Goal: Task Accomplishment & Management: Manage account settings

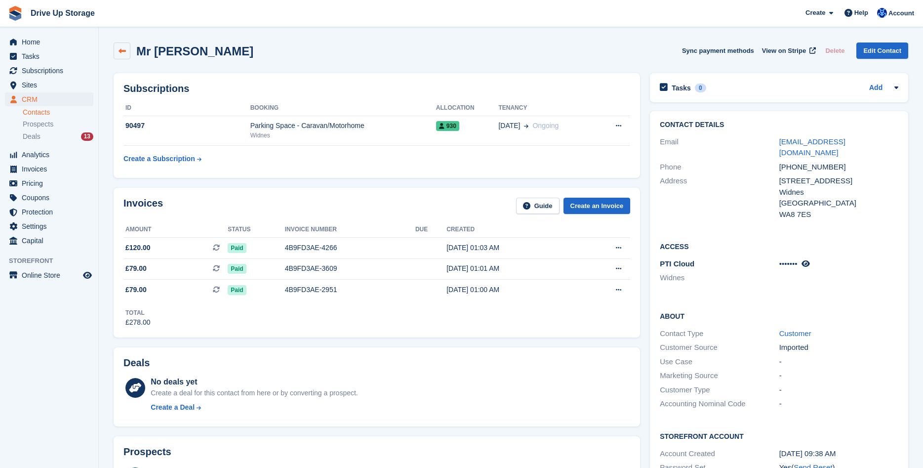
click at [123, 52] on icon at bounding box center [122, 50] width 7 height 7
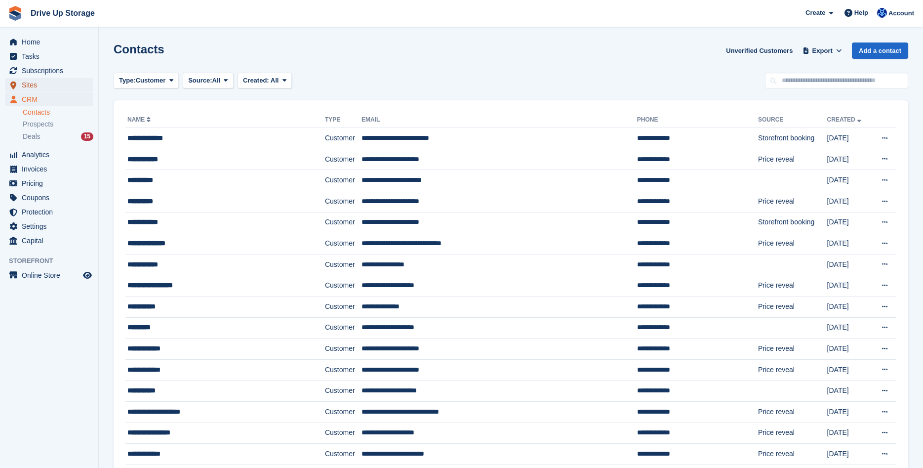
click at [47, 83] on span "Sites" at bounding box center [51, 85] width 59 height 14
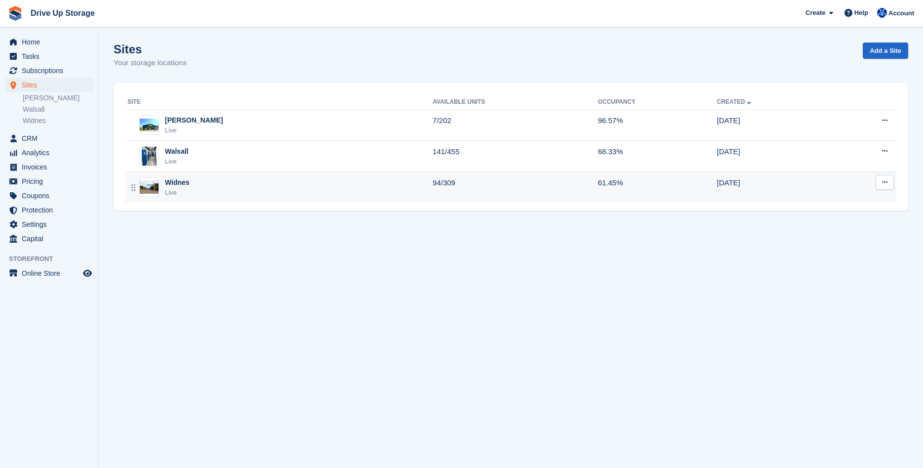
click at [255, 186] on div "Widnes Live" at bounding box center [279, 187] width 305 height 20
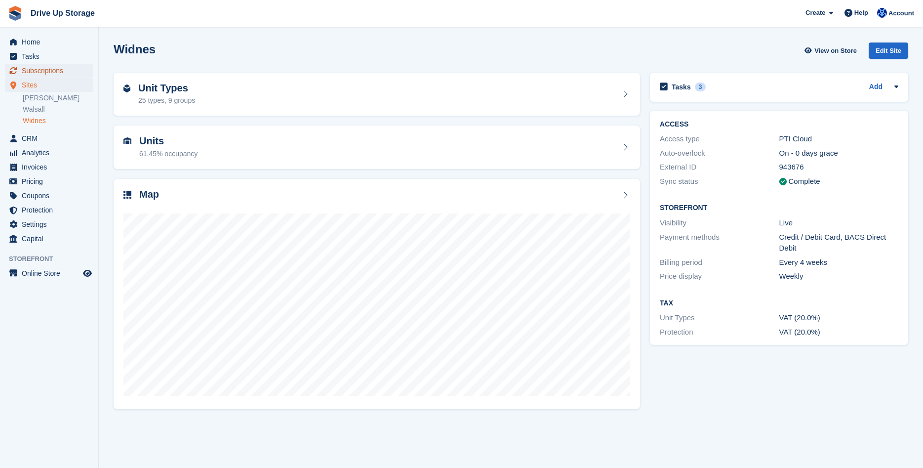
click at [36, 66] on span "Subscriptions" at bounding box center [51, 71] width 59 height 14
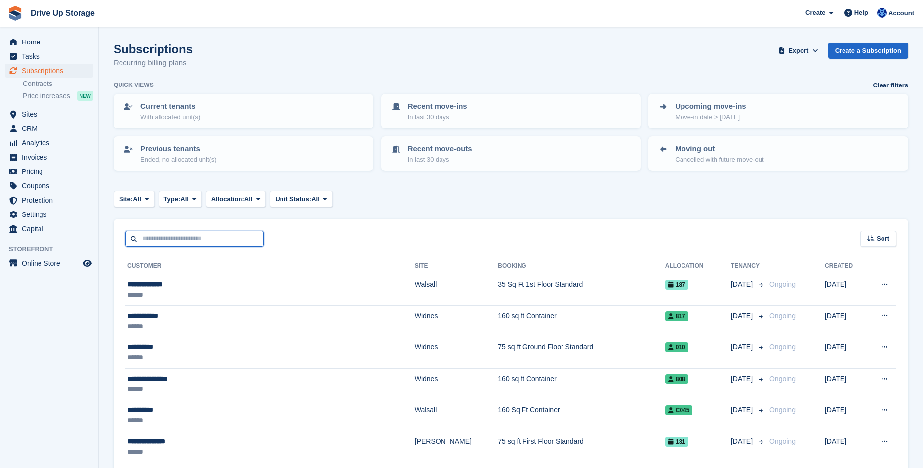
click at [192, 234] on input "text" at bounding box center [194, 239] width 138 height 16
type input "******"
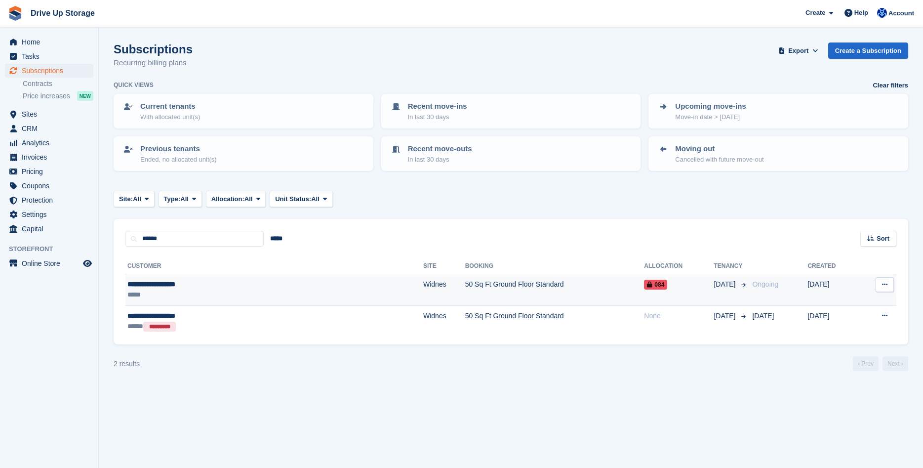
click at [495, 284] on td "50 Sq Ft Ground Floor Standard" at bounding box center [554, 290] width 179 height 32
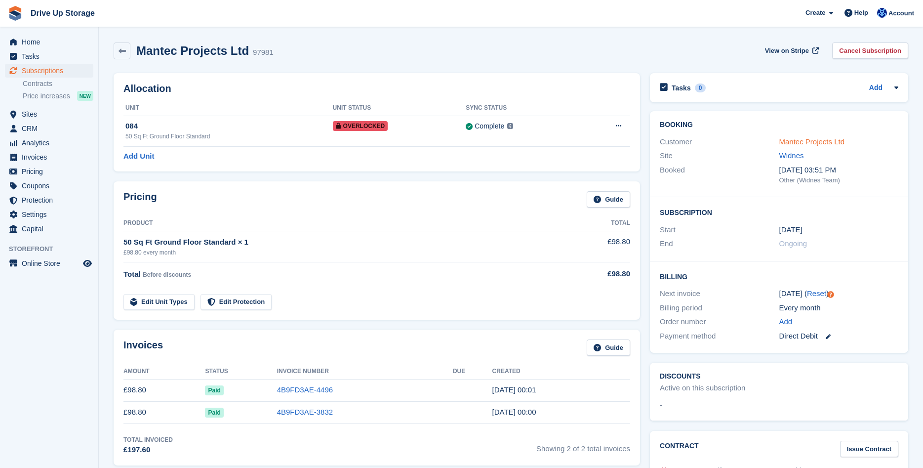
click at [797, 143] on link "Mantec Projects Ltd" at bounding box center [812, 141] width 66 height 8
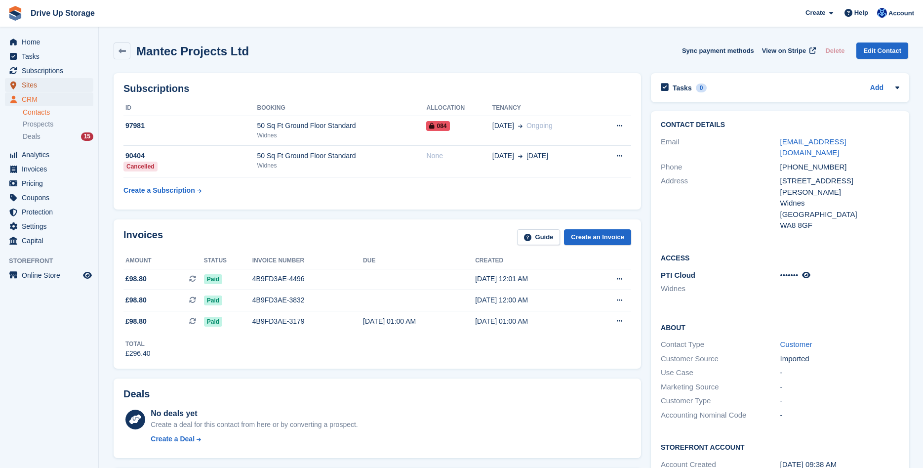
click at [44, 88] on span "Sites" at bounding box center [51, 85] width 59 height 14
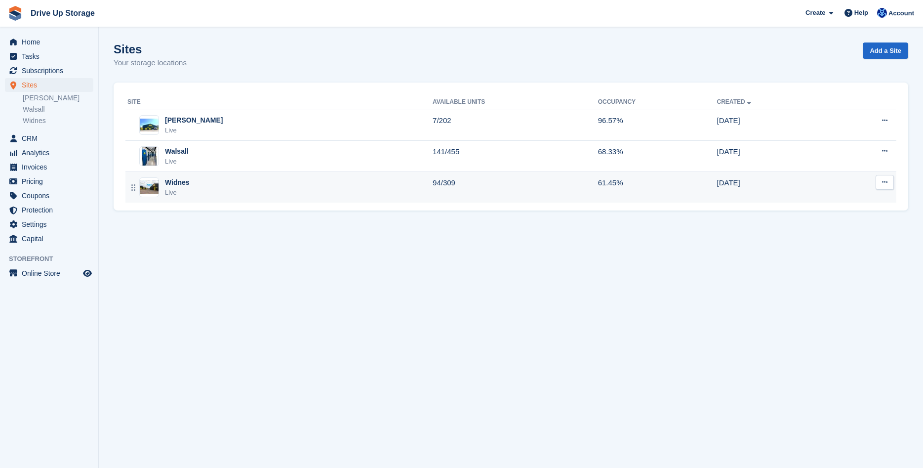
click at [433, 186] on td "94/309" at bounding box center [515, 187] width 165 height 31
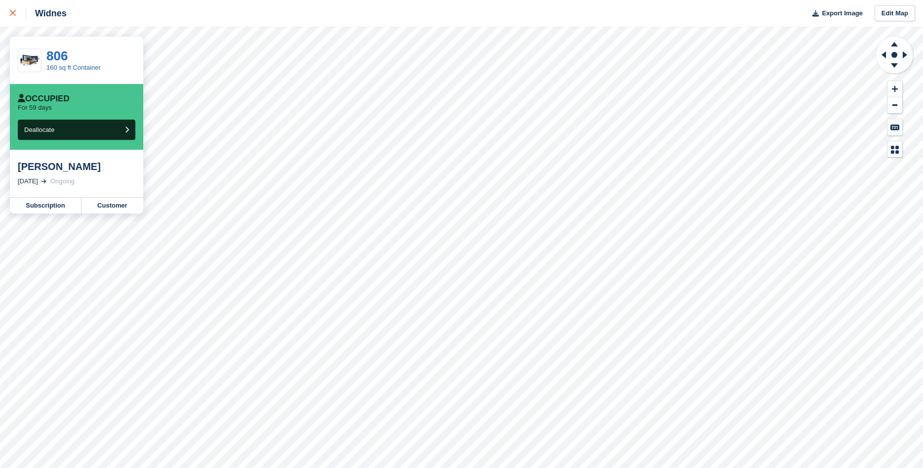
click at [12, 9] on div at bounding box center [18, 13] width 16 height 12
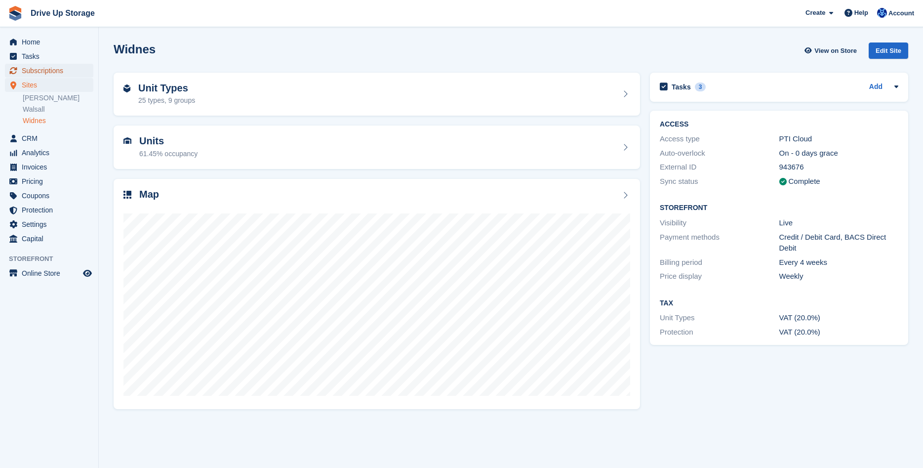
click at [51, 73] on span "Subscriptions" at bounding box center [51, 71] width 59 height 14
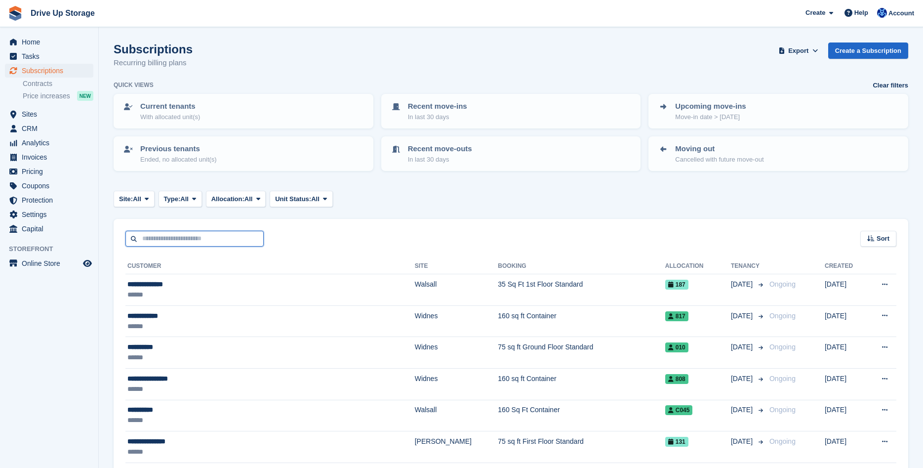
click at [189, 241] on input "text" at bounding box center [194, 239] width 138 height 16
type input "******"
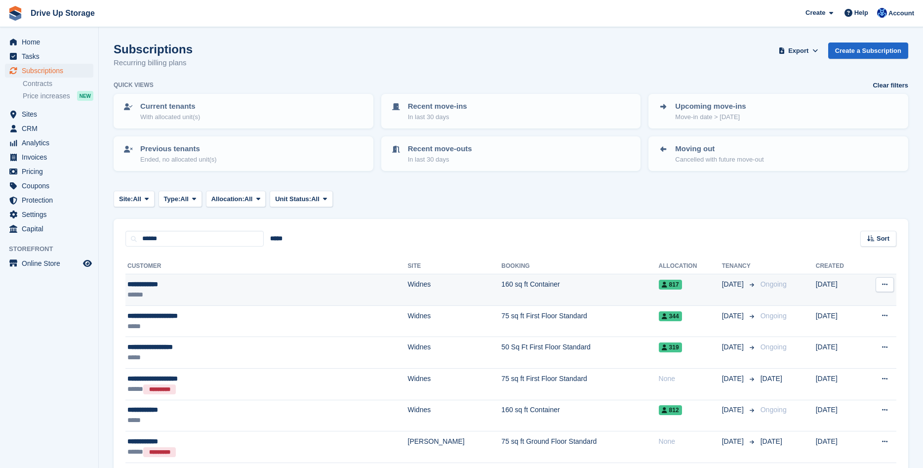
click at [408, 291] on td "Widnes" at bounding box center [455, 290] width 94 height 32
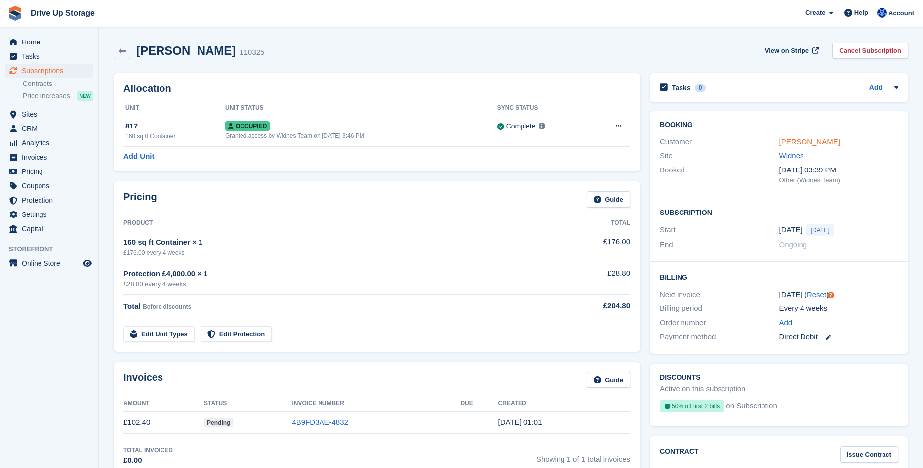
click at [794, 140] on link "Kelly Davies" at bounding box center [809, 141] width 61 height 8
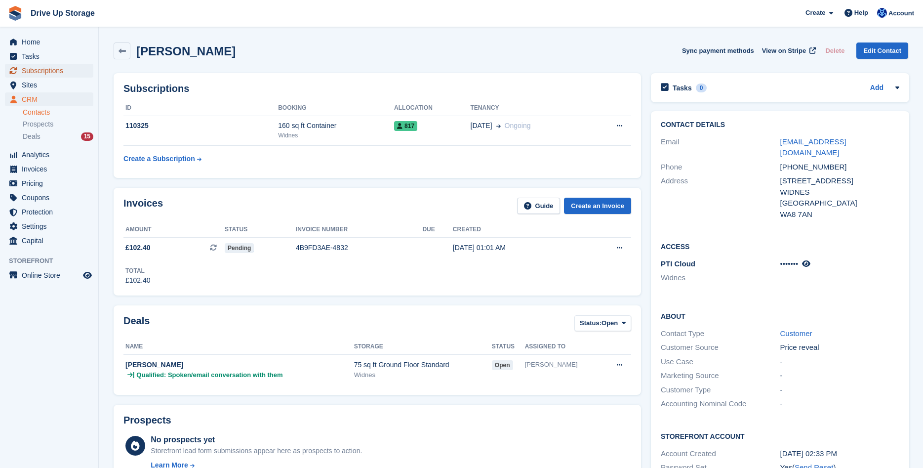
click at [41, 67] on span "Subscriptions" at bounding box center [51, 71] width 59 height 14
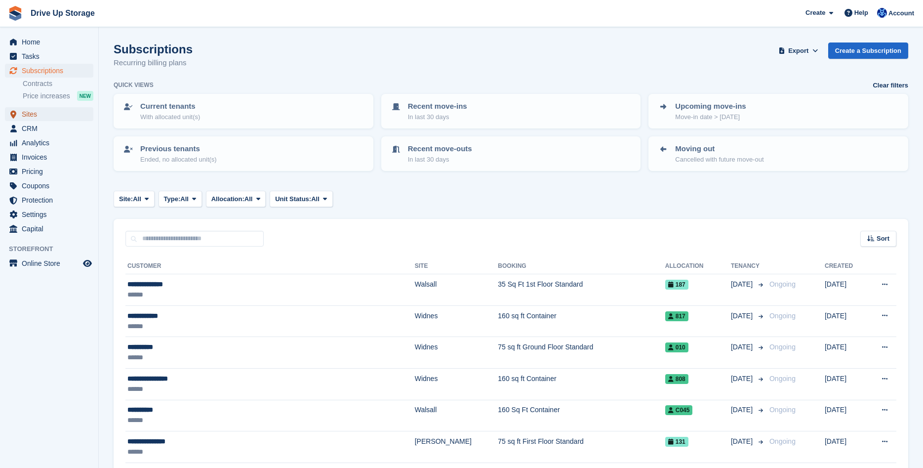
click at [33, 115] on span "Sites" at bounding box center [51, 114] width 59 height 14
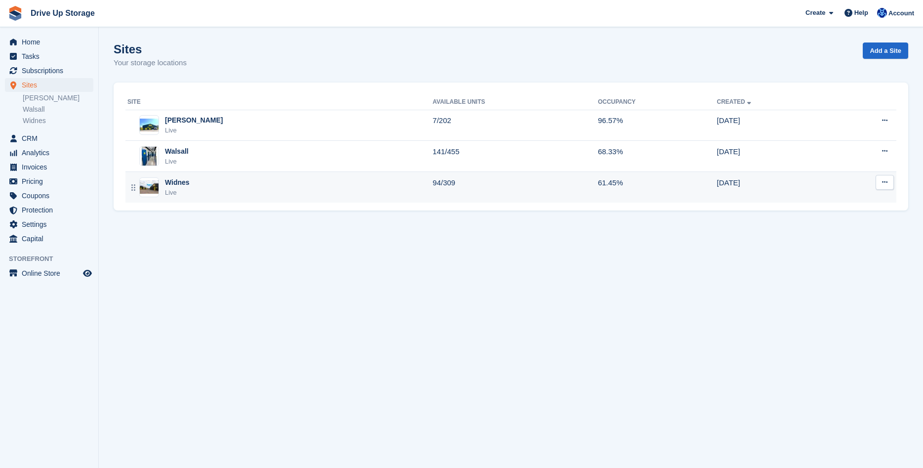
click at [366, 191] on div "Widnes Live" at bounding box center [279, 187] width 305 height 20
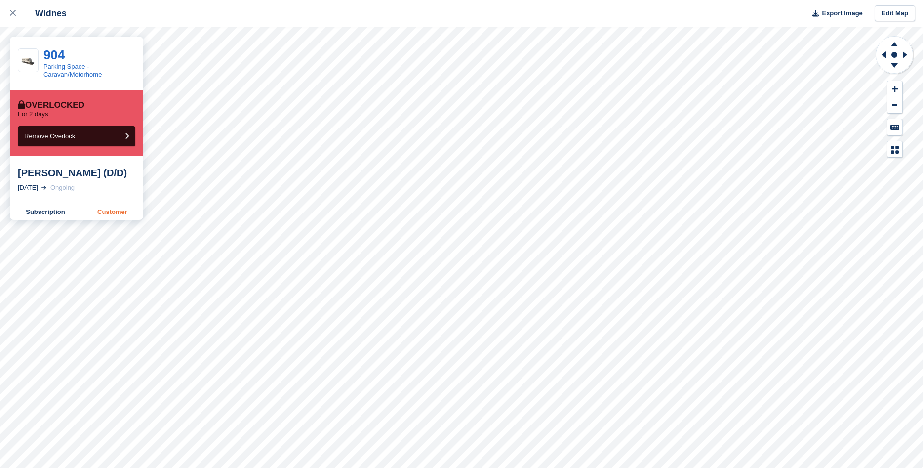
click at [128, 211] on link "Customer" at bounding box center [112, 212] width 62 height 16
click at [14, 13] on icon at bounding box center [13, 13] width 6 height 6
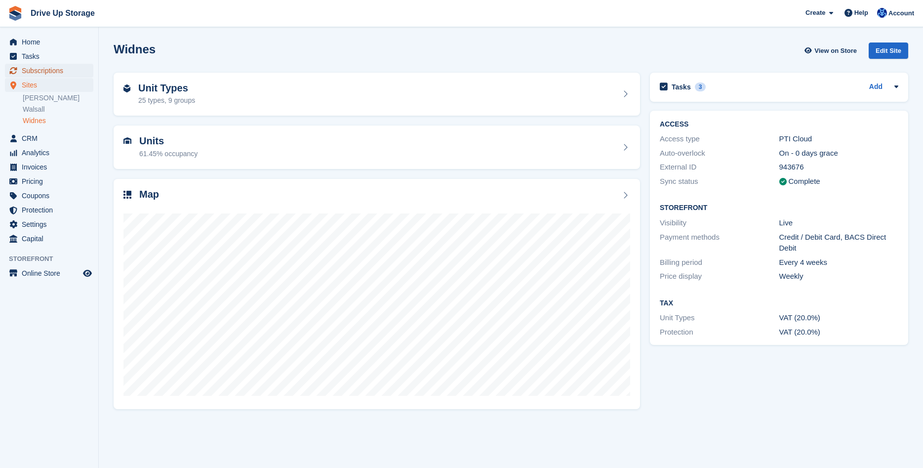
click at [54, 68] on span "Subscriptions" at bounding box center [51, 71] width 59 height 14
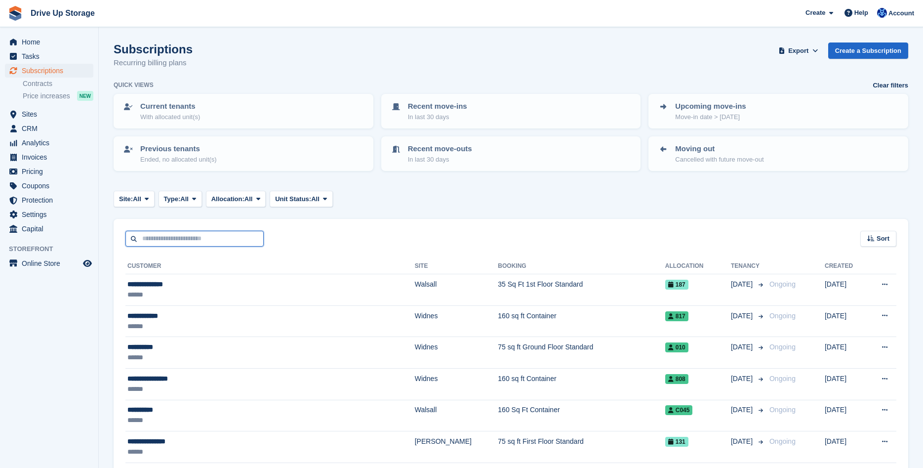
click at [198, 238] on input "text" at bounding box center [194, 239] width 138 height 16
type input "********"
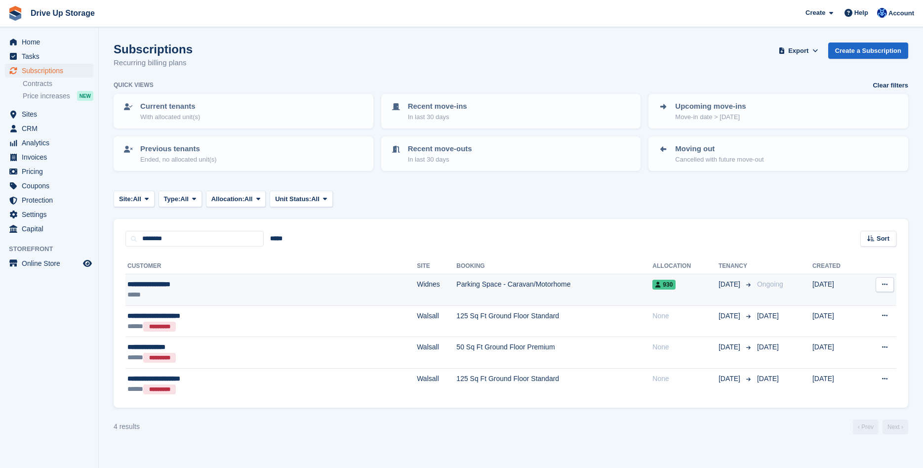
click at [417, 280] on td "Widnes" at bounding box center [437, 290] width 40 height 32
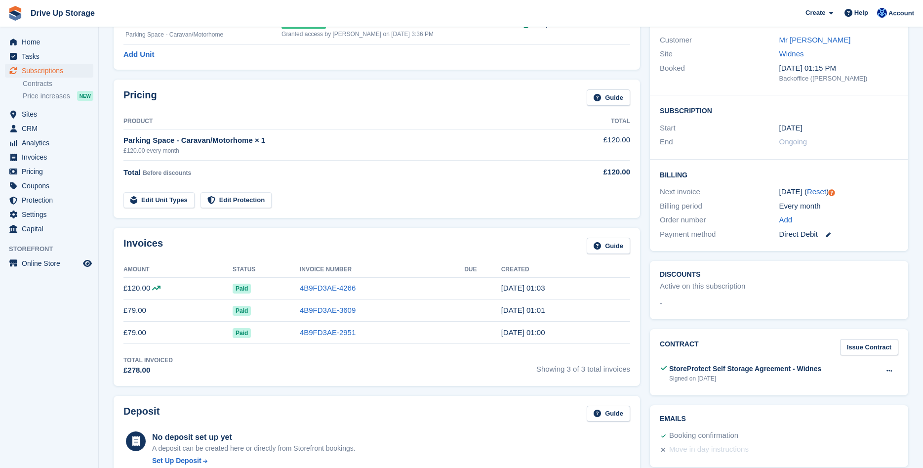
scroll to position [101, 0]
click at [820, 42] on link "Mr [PERSON_NAME]" at bounding box center [815, 41] width 72 height 8
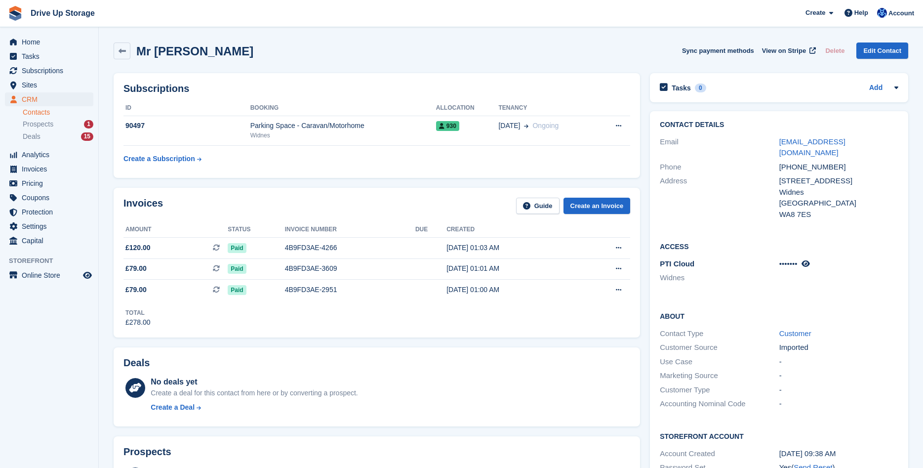
scroll to position [201, 0]
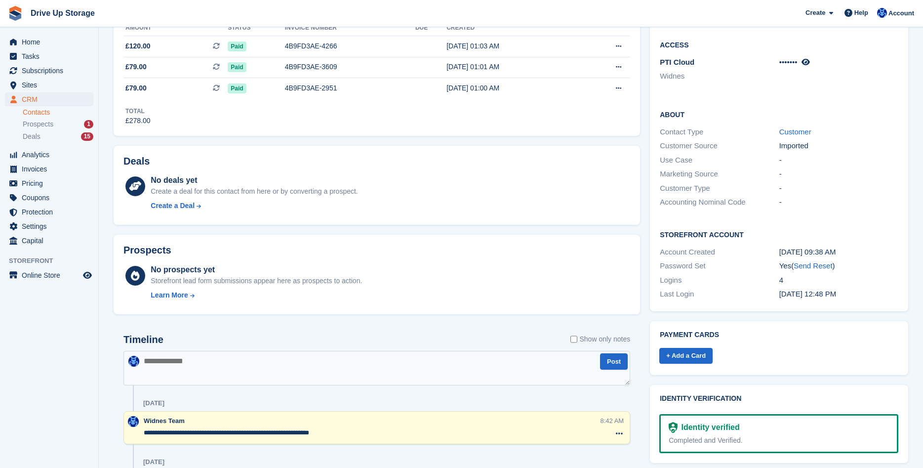
click at [231, 365] on textarea at bounding box center [376, 368] width 507 height 35
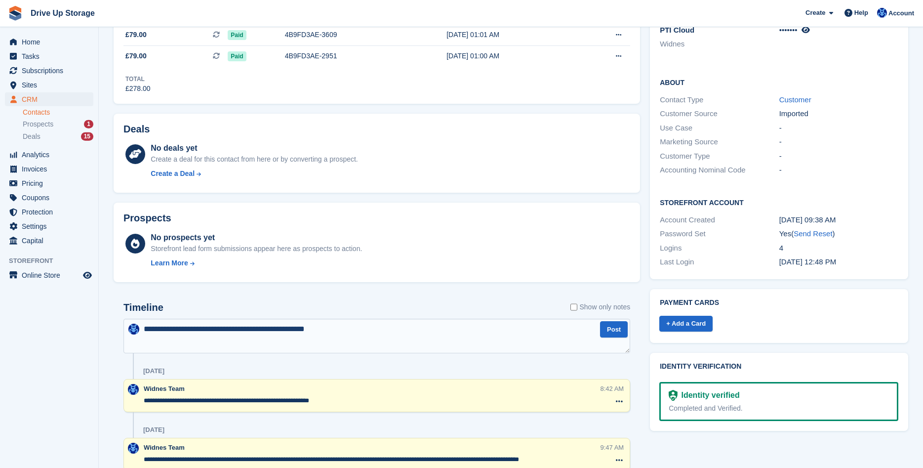
scroll to position [252, 0]
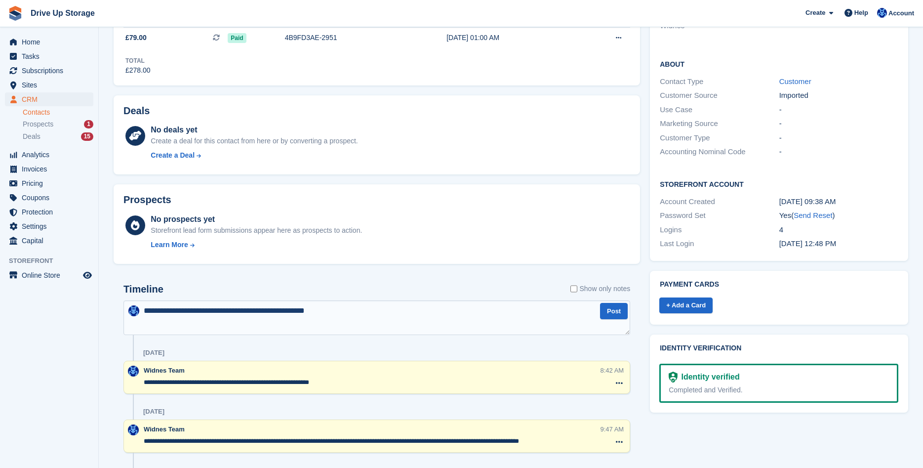
click at [358, 311] on textarea "**********" at bounding box center [376, 317] width 507 height 35
click at [320, 312] on textarea "**********" at bounding box center [376, 317] width 507 height 35
type textarea "**********"
click at [616, 309] on button "Post" at bounding box center [614, 311] width 28 height 16
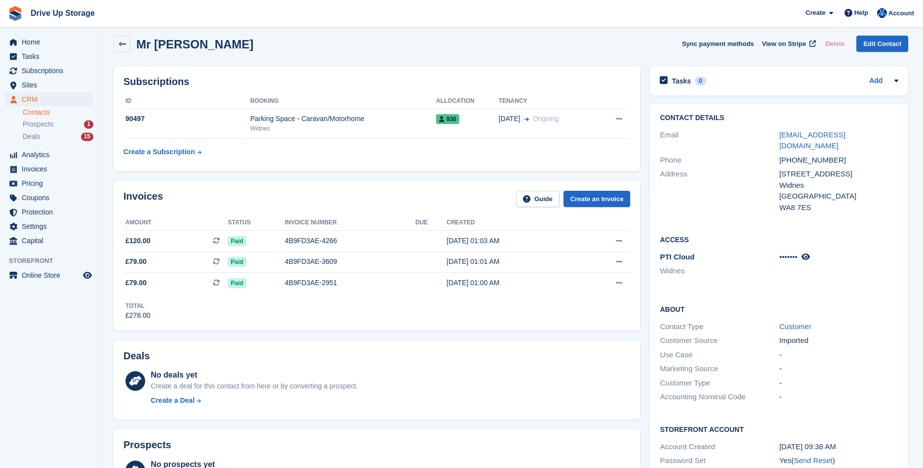
scroll to position [0, 0]
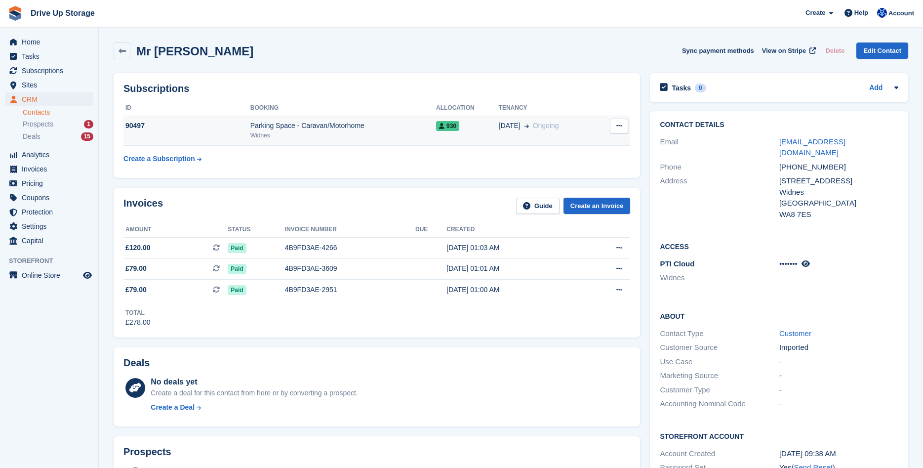
click at [619, 130] on button at bounding box center [619, 126] width 18 height 15
click at [563, 148] on p "Cancel subscription" at bounding box center [581, 145] width 86 height 13
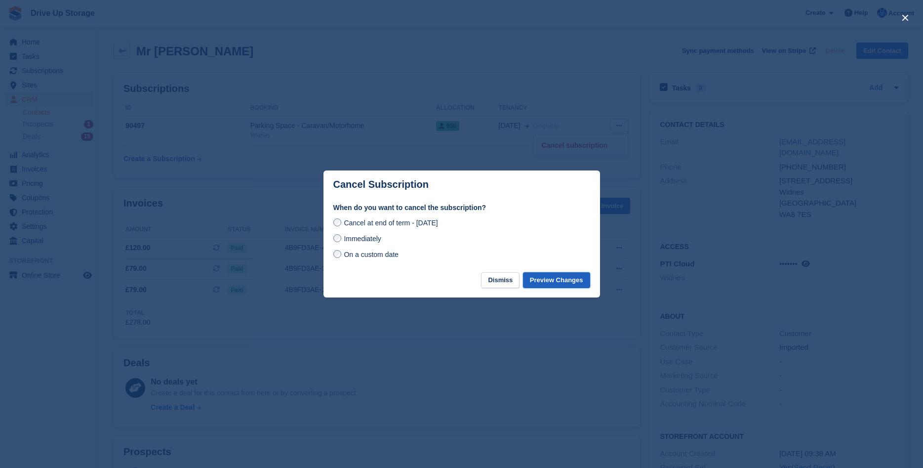
click at [564, 279] on button "Preview Changes" at bounding box center [556, 280] width 67 height 16
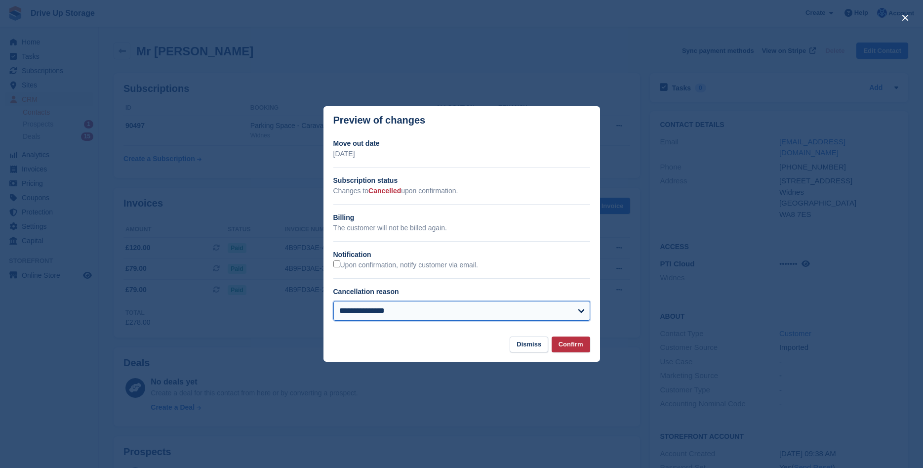
select select "**********"
click option "**********" at bounding box center [0, 0] width 0 height 0
click at [574, 348] on button "Confirm" at bounding box center [571, 344] width 39 height 16
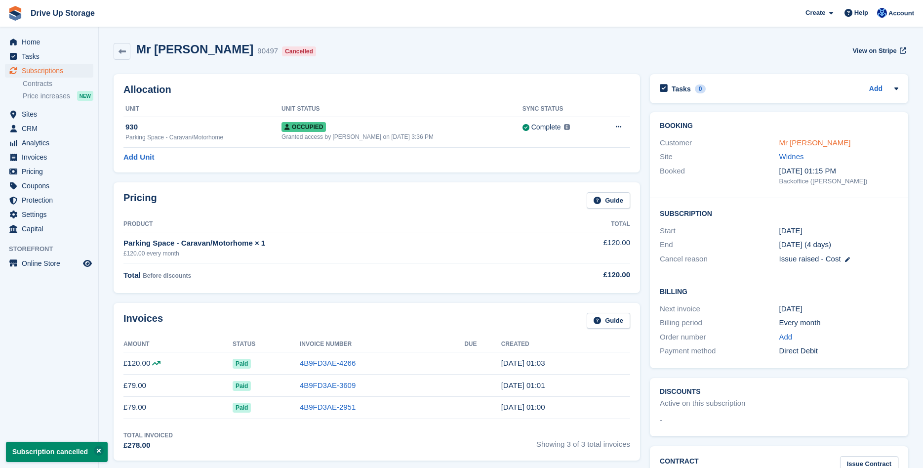
click at [821, 142] on link "Mr Colin Campbell" at bounding box center [815, 142] width 72 height 8
select select "**********"
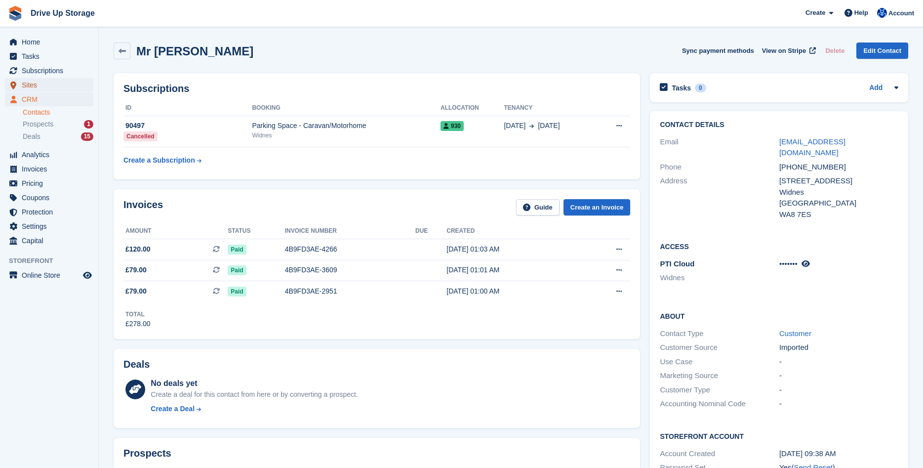
click at [43, 88] on span "Sites" at bounding box center [51, 85] width 59 height 14
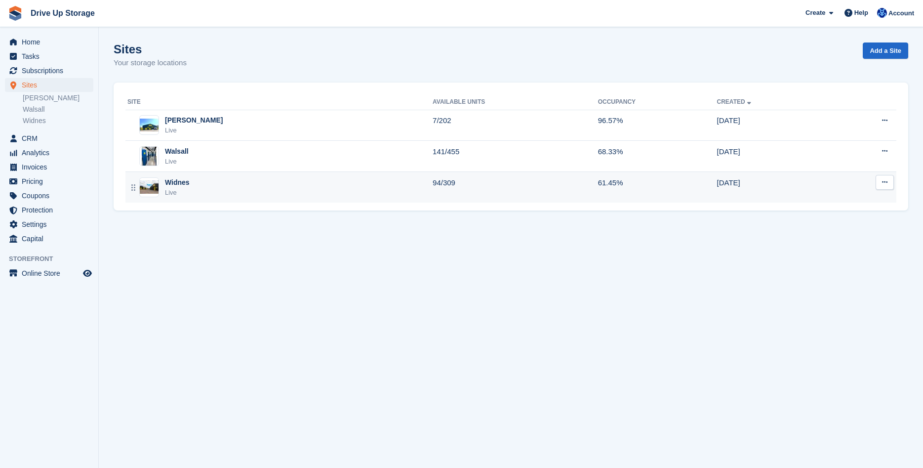
click at [279, 187] on div "Widnes Live" at bounding box center [279, 187] width 305 height 20
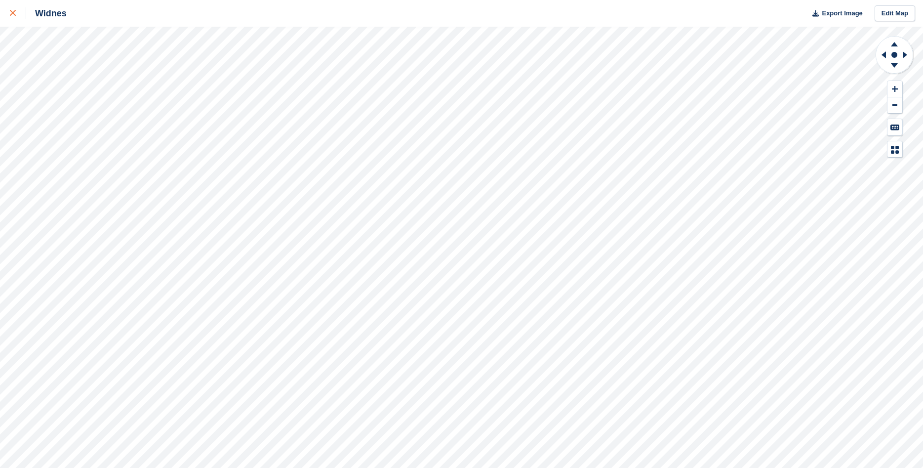
click at [17, 13] on div at bounding box center [18, 13] width 16 height 12
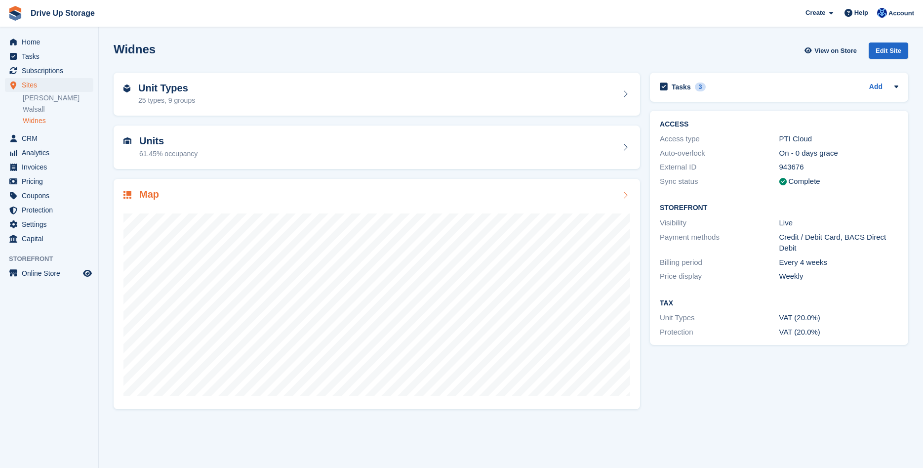
click at [235, 196] on div "Map" at bounding box center [376, 195] width 507 height 13
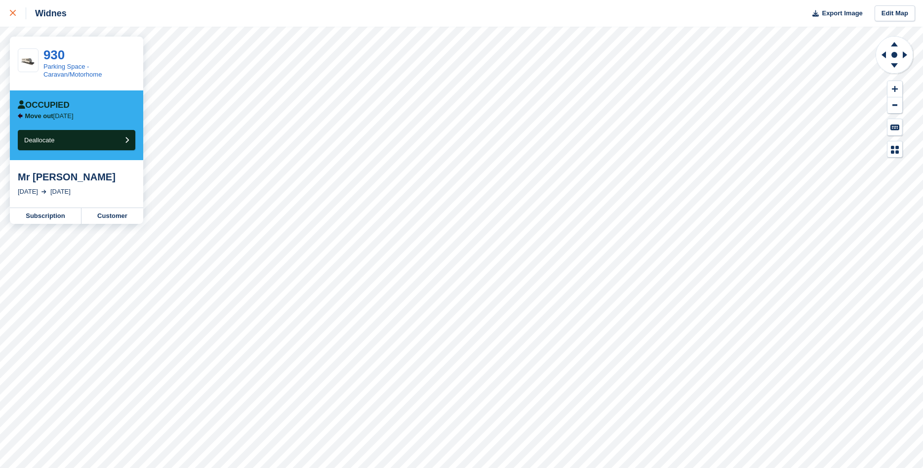
click at [17, 20] on link at bounding box center [13, 13] width 26 height 27
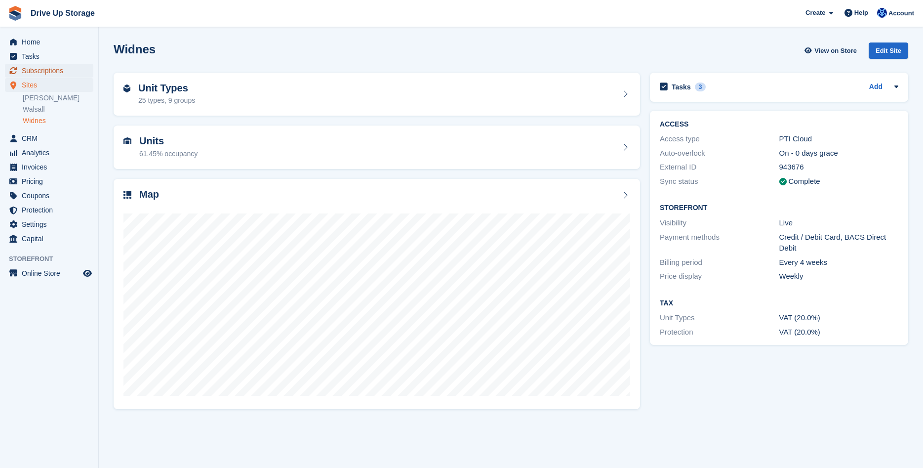
click at [39, 68] on span "Subscriptions" at bounding box center [51, 71] width 59 height 14
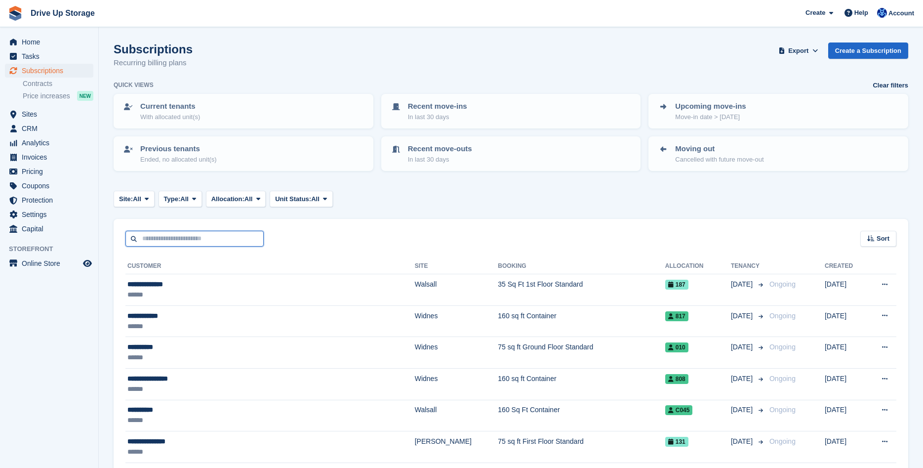
click at [189, 241] on input "text" at bounding box center [194, 239] width 138 height 16
type input "*******"
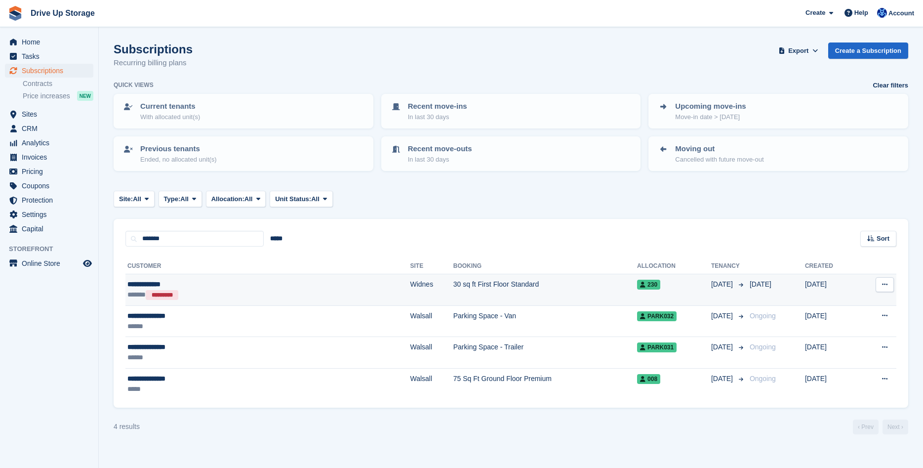
click at [513, 287] on td "30 sq ft First Floor Standard" at bounding box center [545, 290] width 184 height 32
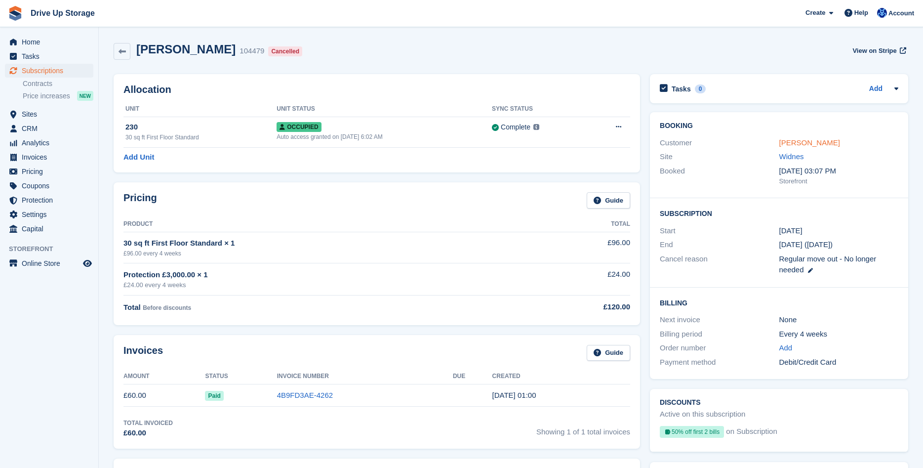
click at [804, 146] on link "Stewart Jones" at bounding box center [809, 142] width 61 height 8
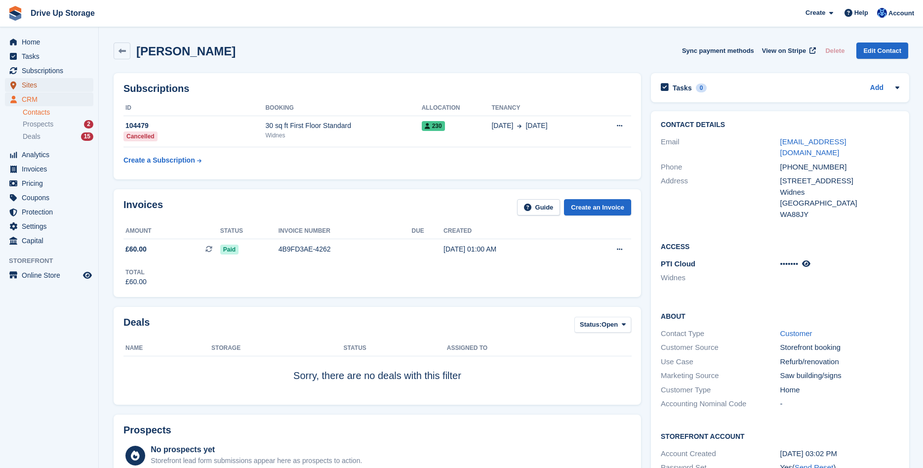
click at [50, 86] on span "Sites" at bounding box center [51, 85] width 59 height 14
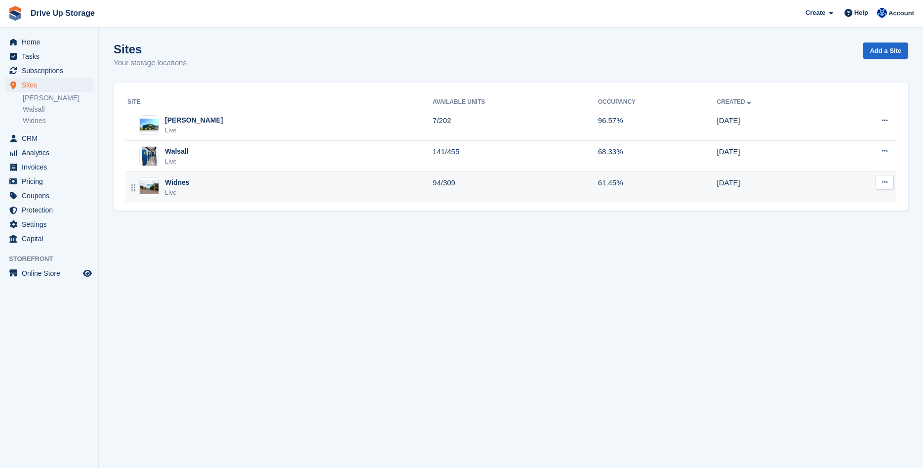
click at [240, 185] on div "Widnes Live" at bounding box center [279, 187] width 305 height 20
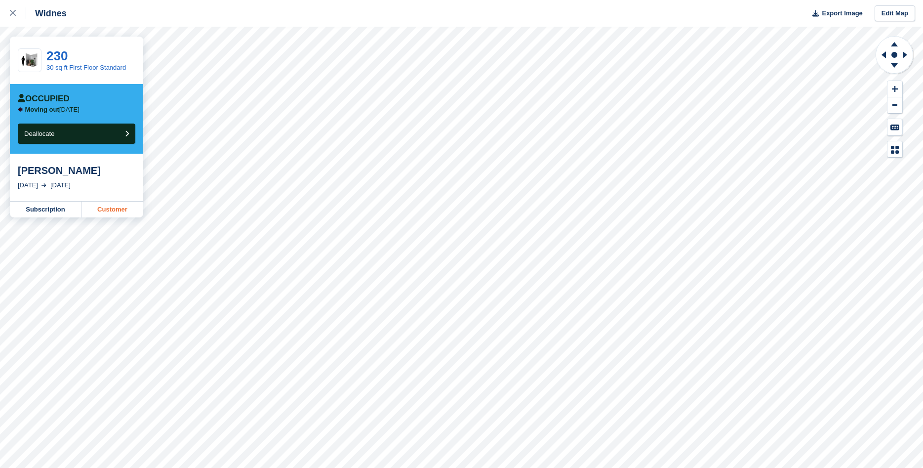
click at [125, 210] on link "Customer" at bounding box center [112, 209] width 62 height 16
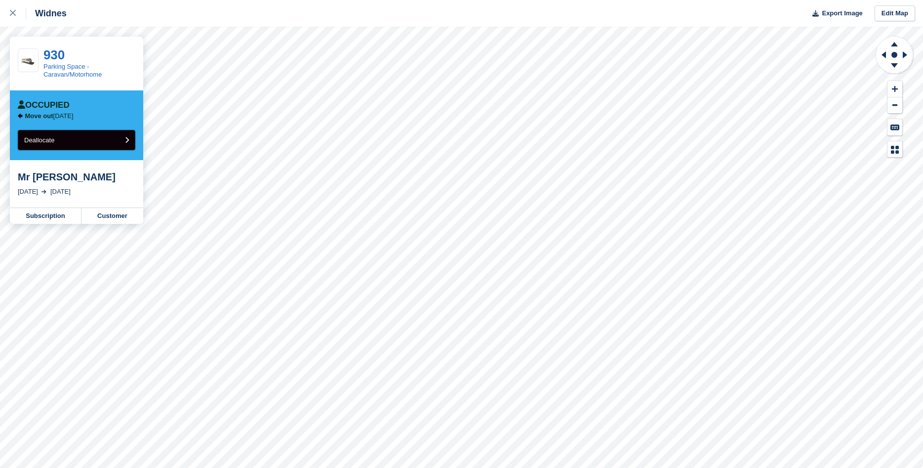
click at [110, 140] on button "Deallocate" at bounding box center [77, 140] width 118 height 20
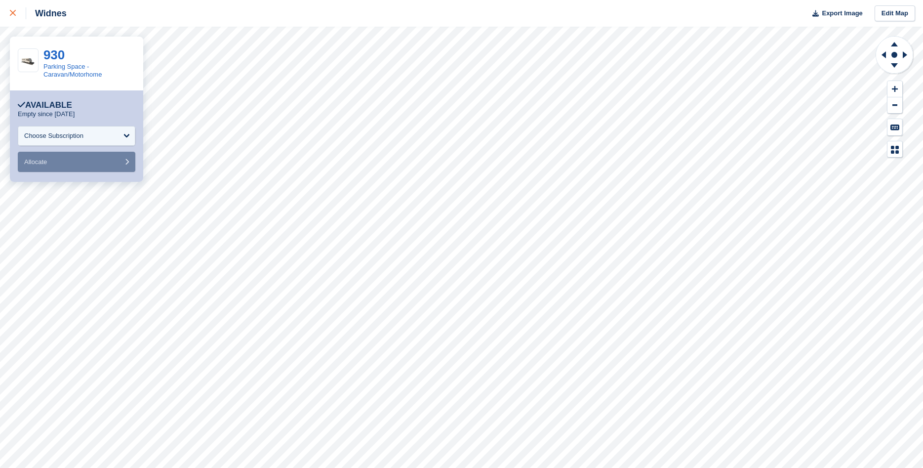
click at [19, 14] on div at bounding box center [18, 13] width 16 height 12
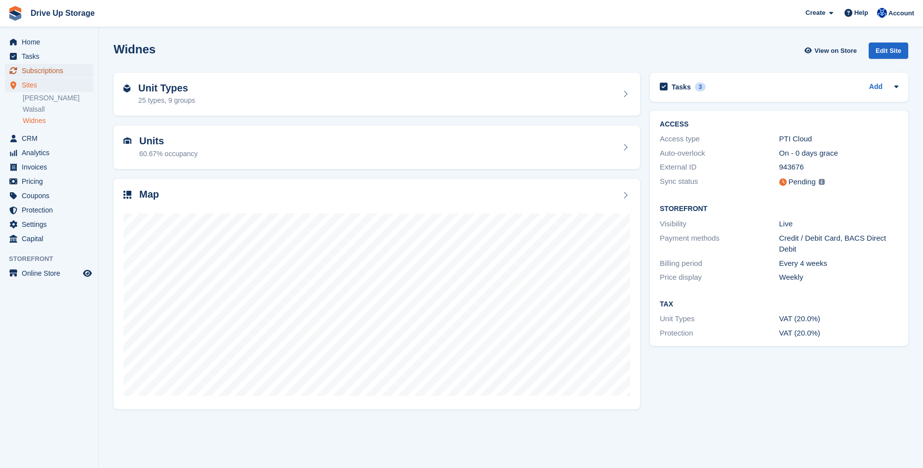
click at [59, 67] on span "Subscriptions" at bounding box center [51, 71] width 59 height 14
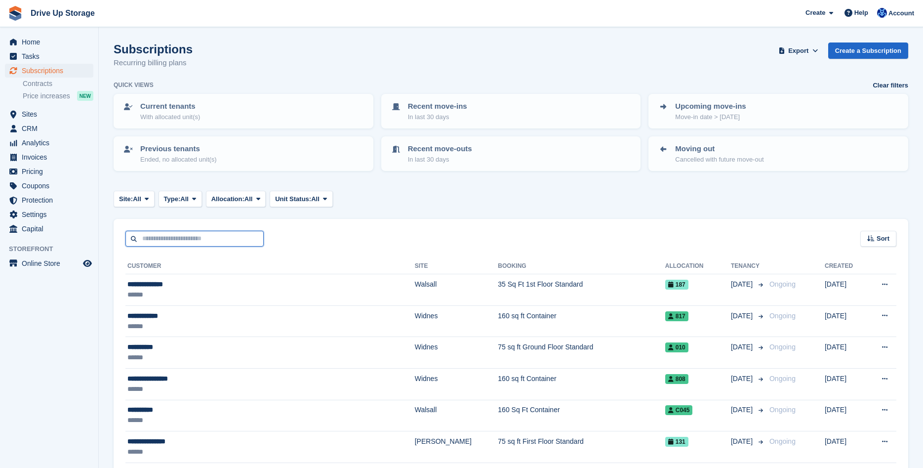
click at [164, 238] on input "text" at bounding box center [194, 239] width 138 height 16
type input "****"
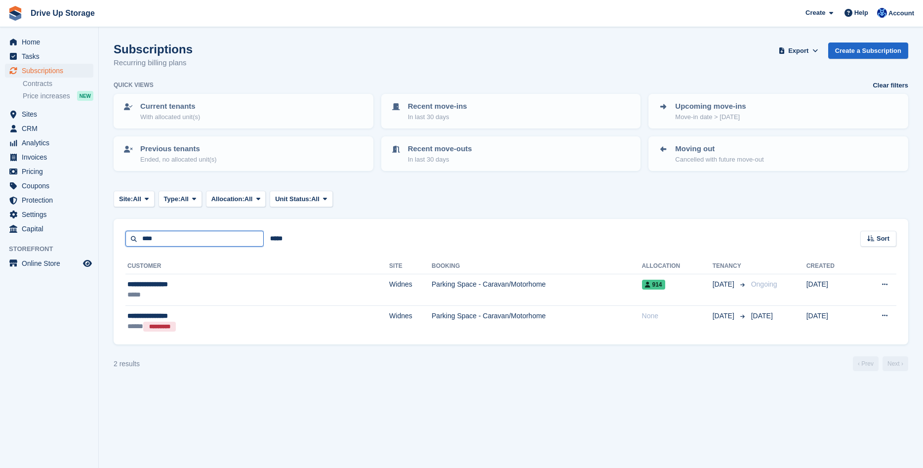
drag, startPoint x: 179, startPoint y: 237, endPoint x: 107, endPoint y: 243, distance: 72.8
click at [125, 243] on input "****" at bounding box center [194, 239] width 138 height 16
type input "******"
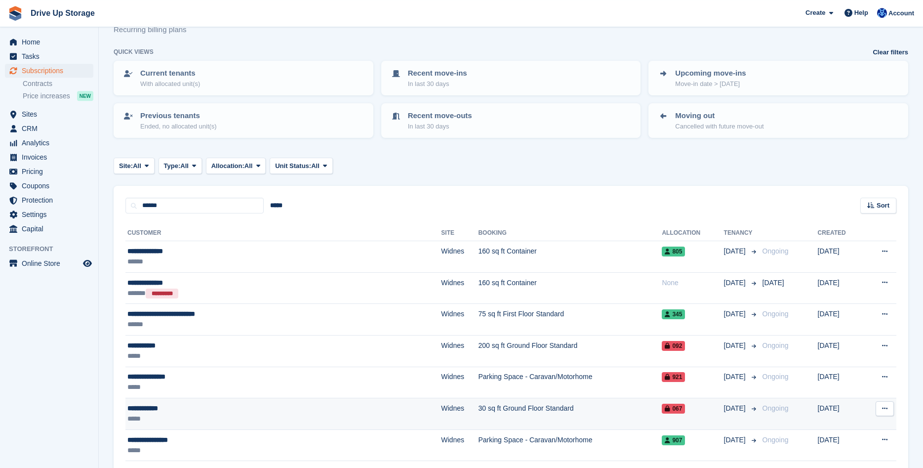
scroll to position [50, 0]
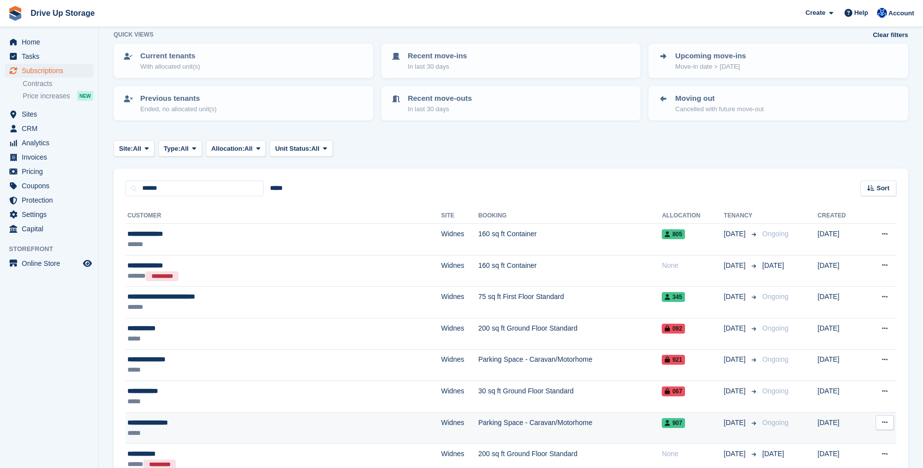
click at [255, 421] on div "**********" at bounding box center [224, 422] width 194 height 10
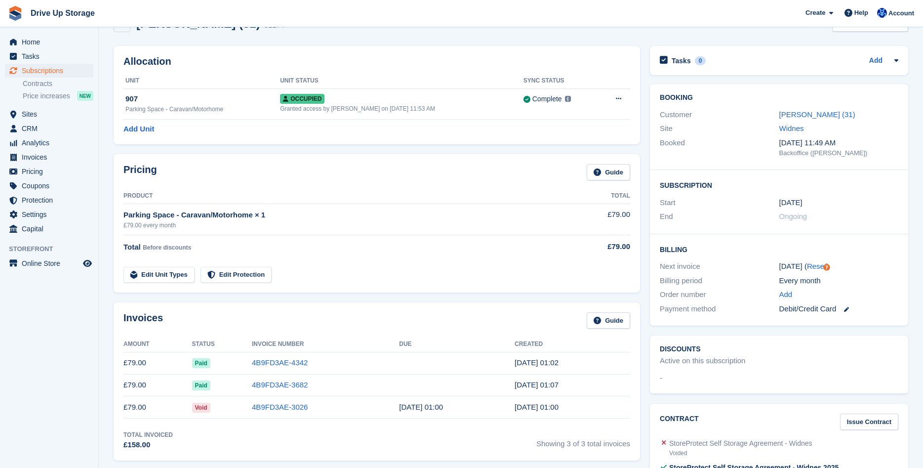
scroll to position [50, 0]
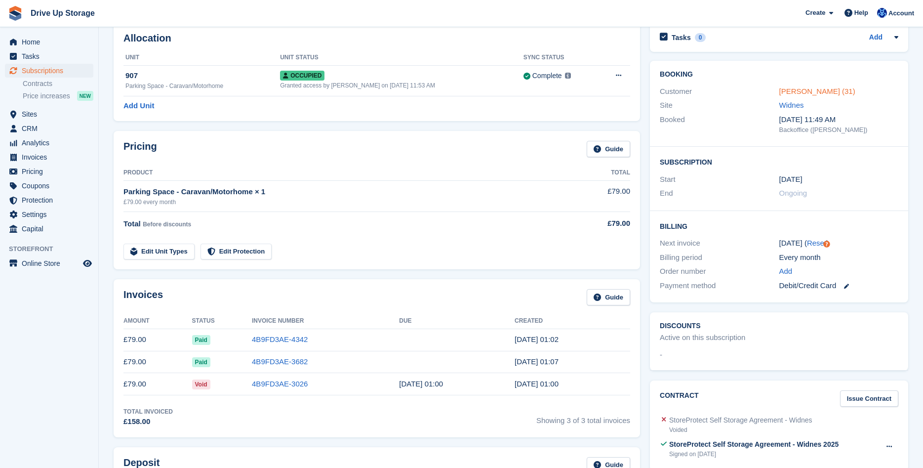
click at [813, 91] on link "Alan Hughes (31)" at bounding box center [817, 91] width 76 height 8
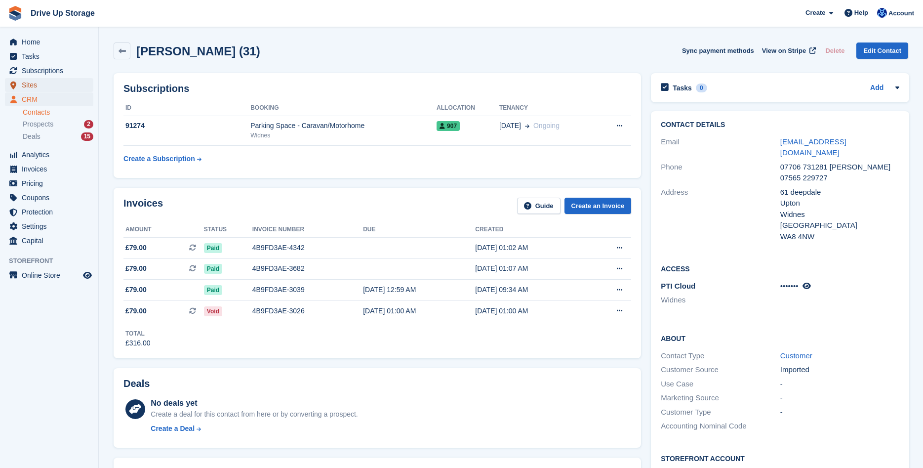
click at [45, 86] on span "Sites" at bounding box center [51, 85] width 59 height 14
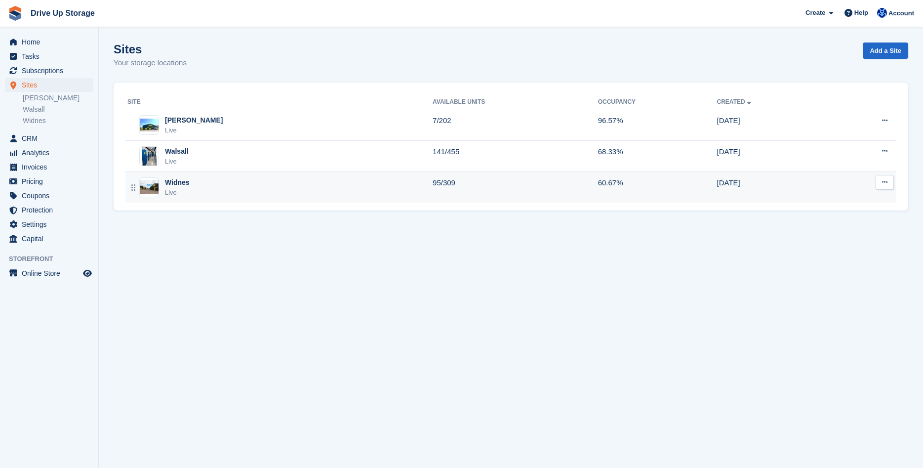
click at [277, 192] on div "Widnes Live" at bounding box center [279, 187] width 305 height 20
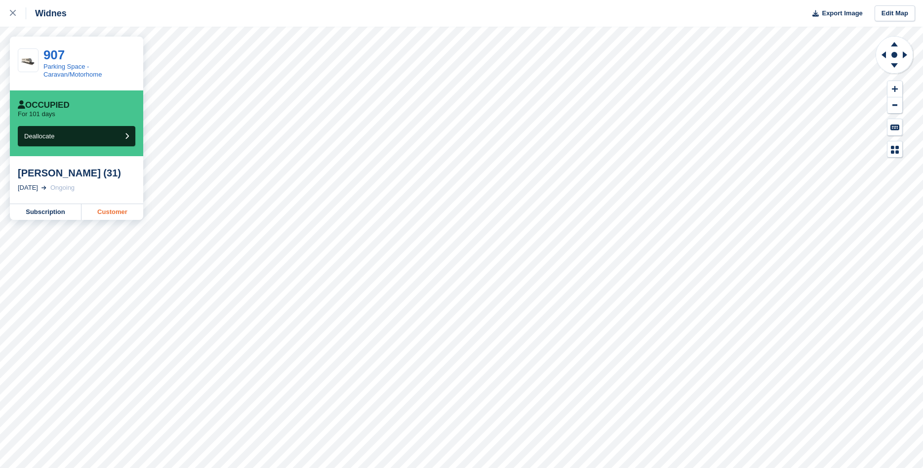
click at [118, 209] on link "Customer" at bounding box center [112, 212] width 62 height 16
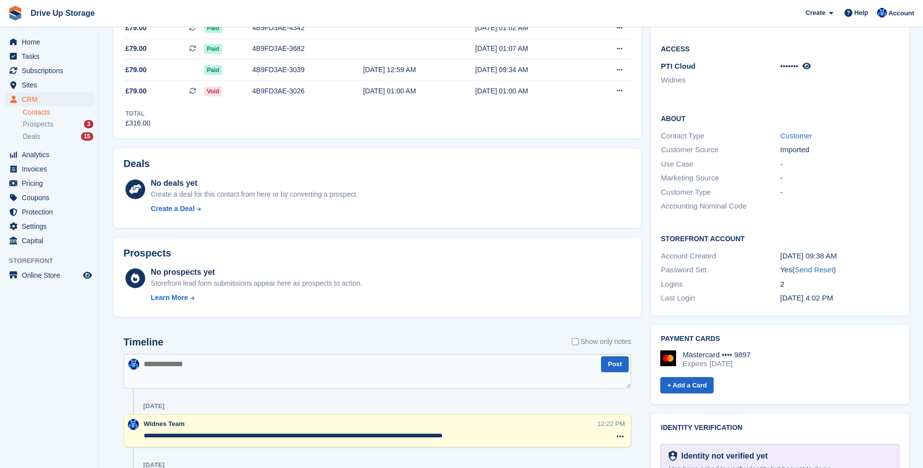
scroll to position [302, 0]
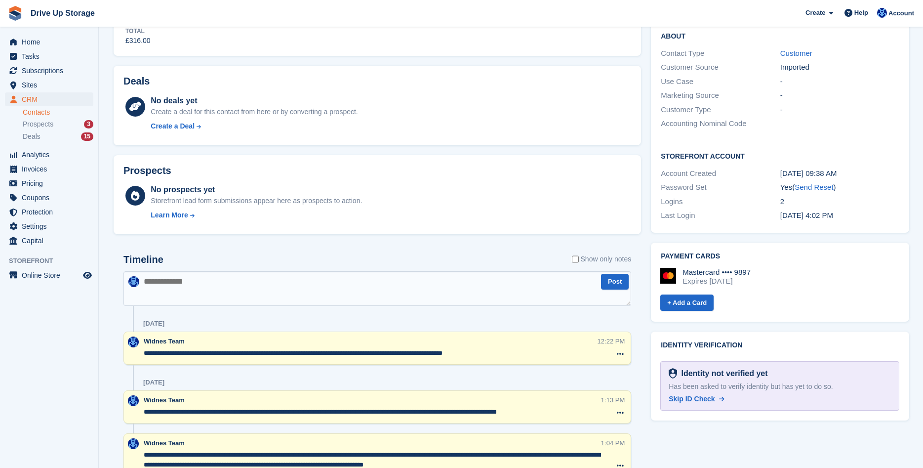
click at [349, 288] on textarea at bounding box center [377, 288] width 508 height 35
type textarea "**********"
click at [620, 284] on button "Post" at bounding box center [615, 282] width 28 height 16
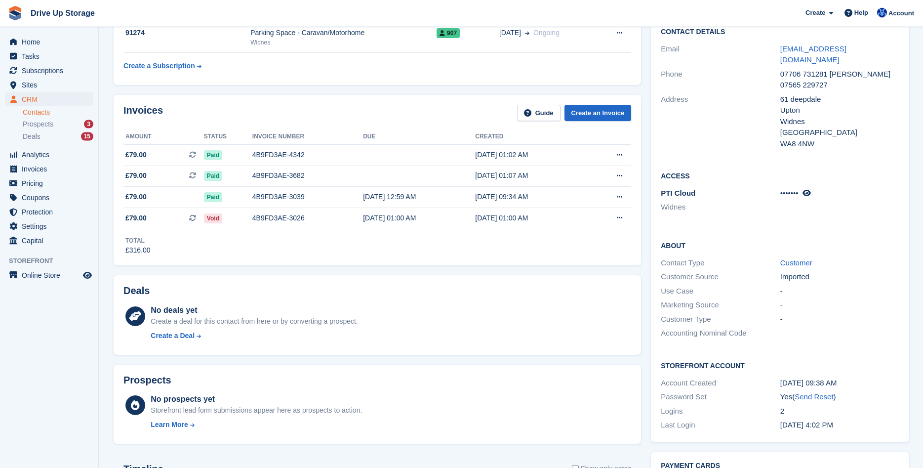
scroll to position [0, 0]
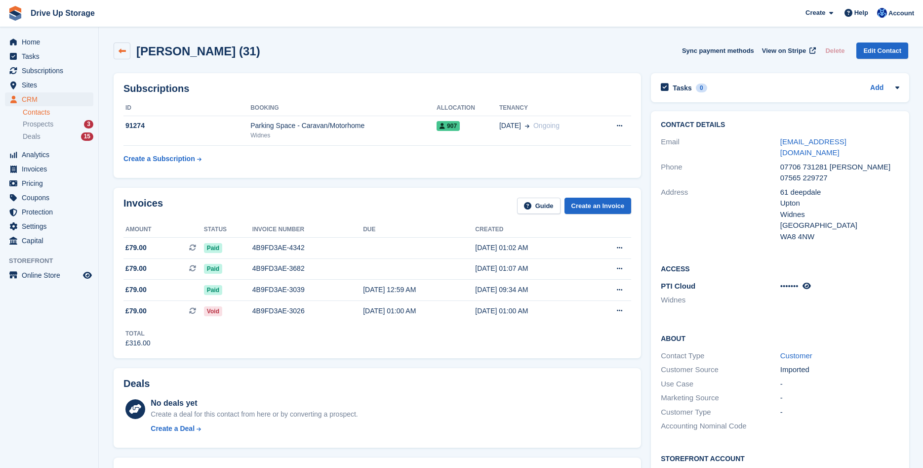
click at [127, 50] on link at bounding box center [122, 50] width 17 height 17
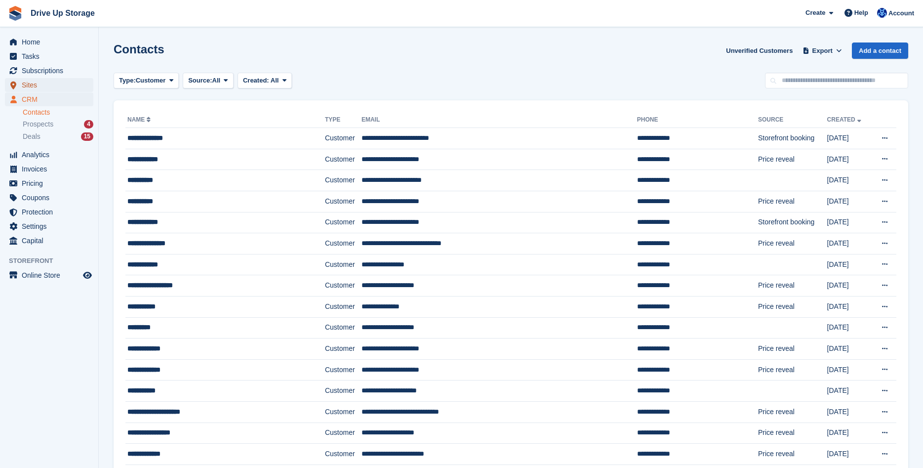
click at [30, 83] on span "Sites" at bounding box center [51, 85] width 59 height 14
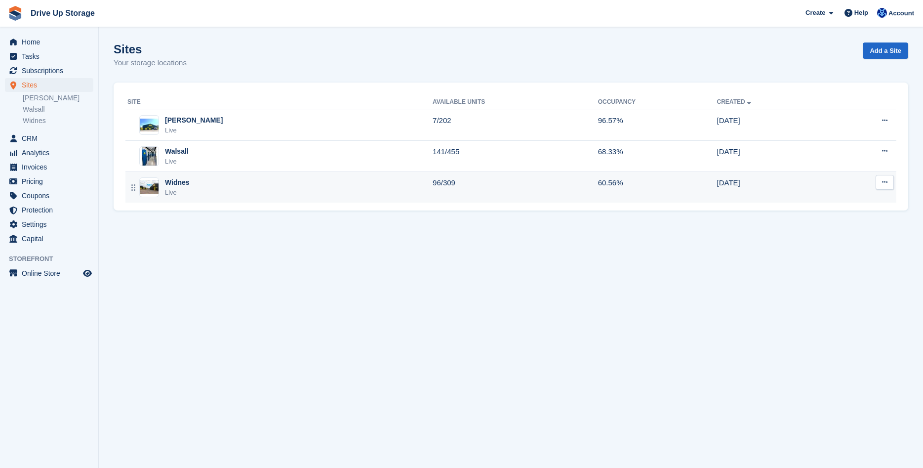
click at [210, 188] on div "Widnes Live" at bounding box center [279, 187] width 305 height 20
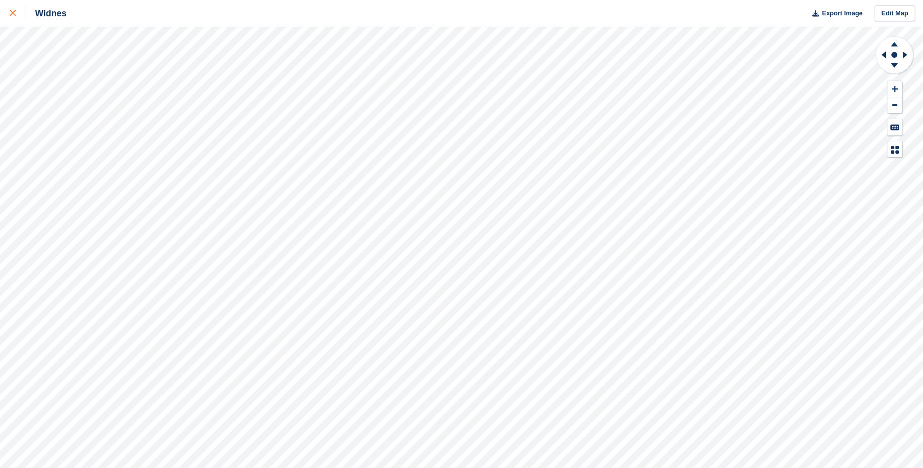
click at [10, 9] on div at bounding box center [18, 13] width 16 height 12
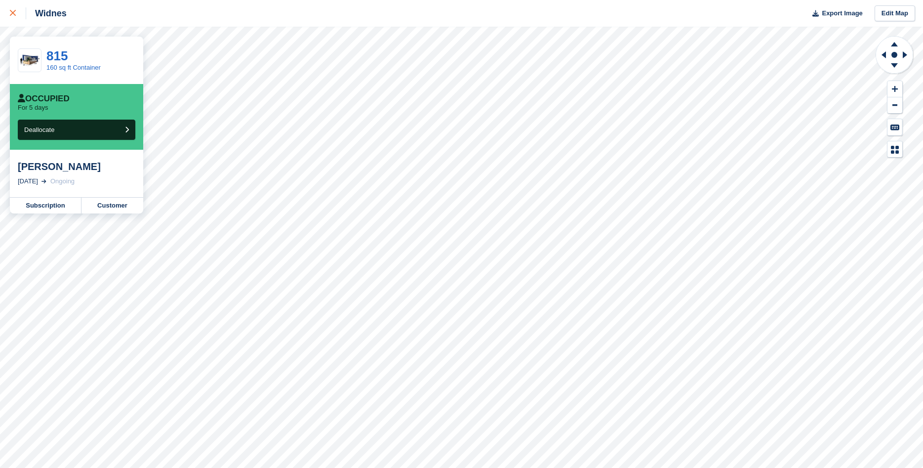
click at [14, 11] on icon at bounding box center [13, 13] width 6 height 6
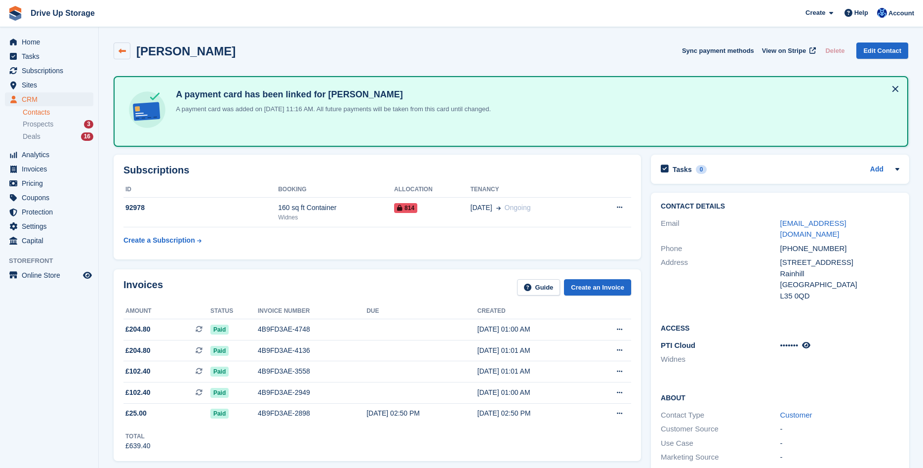
click at [125, 47] on icon at bounding box center [122, 50] width 7 height 7
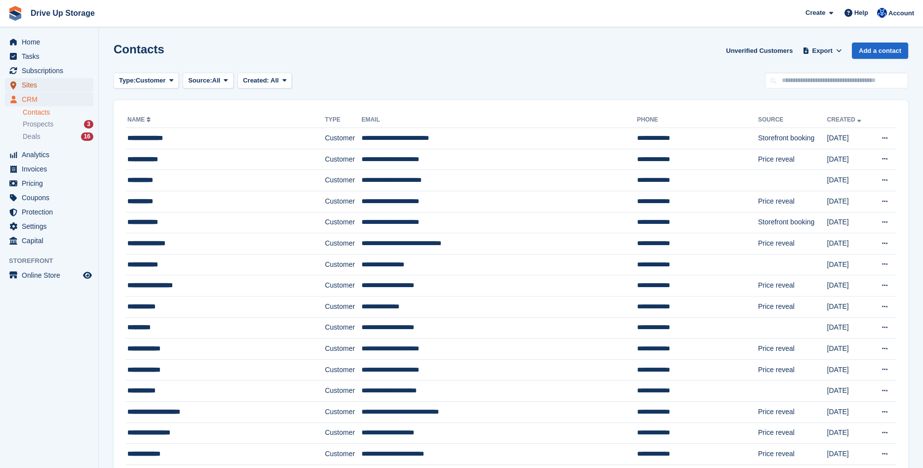
click at [46, 85] on span "Sites" at bounding box center [51, 85] width 59 height 14
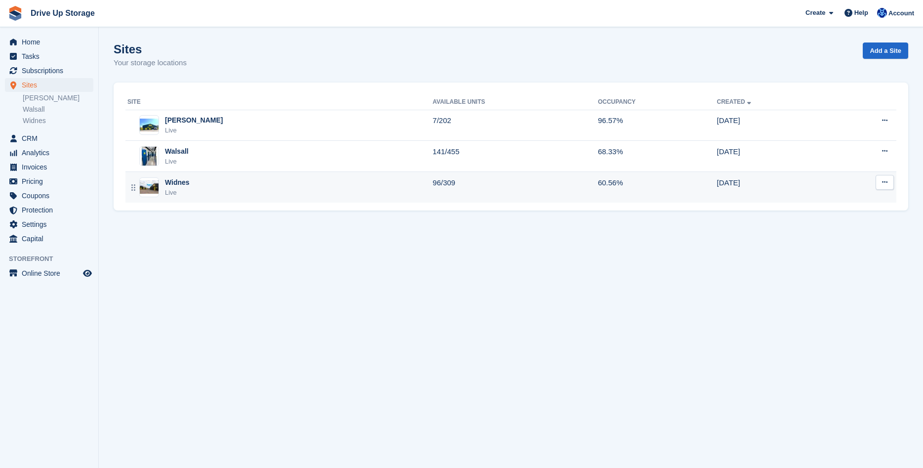
click at [311, 179] on div "Widnes Live" at bounding box center [279, 187] width 305 height 20
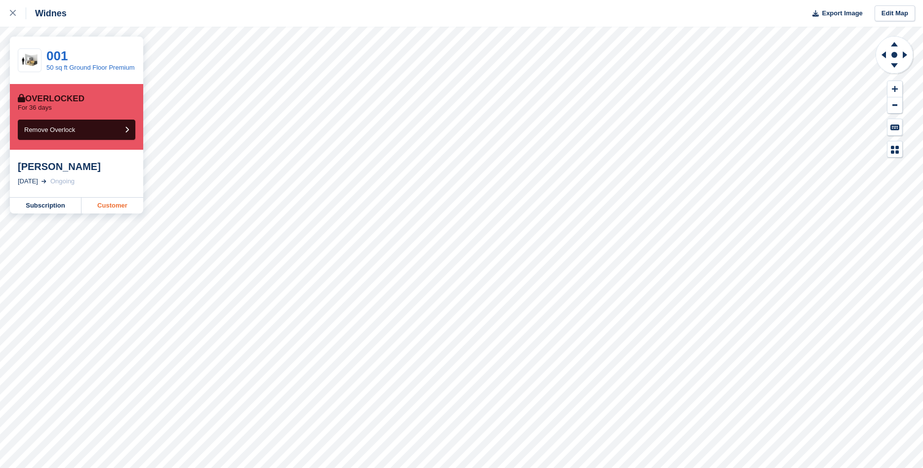
click at [106, 207] on link "Customer" at bounding box center [112, 206] width 62 height 16
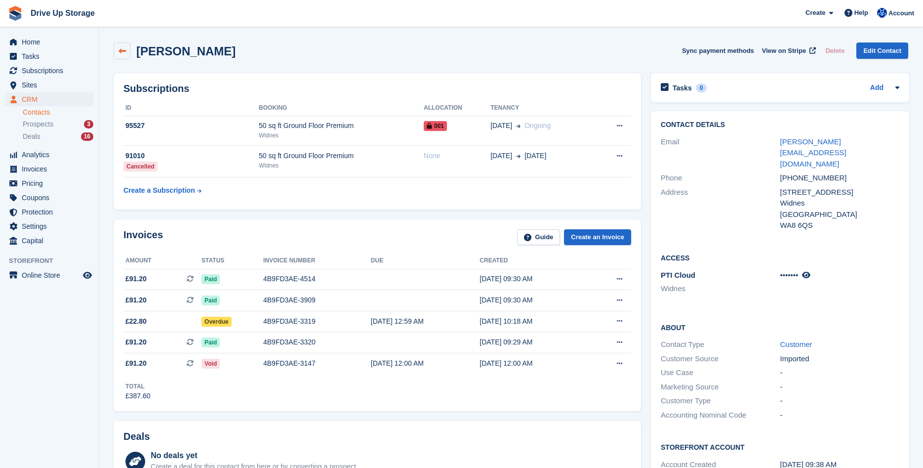
click at [124, 54] on icon at bounding box center [122, 50] width 7 height 7
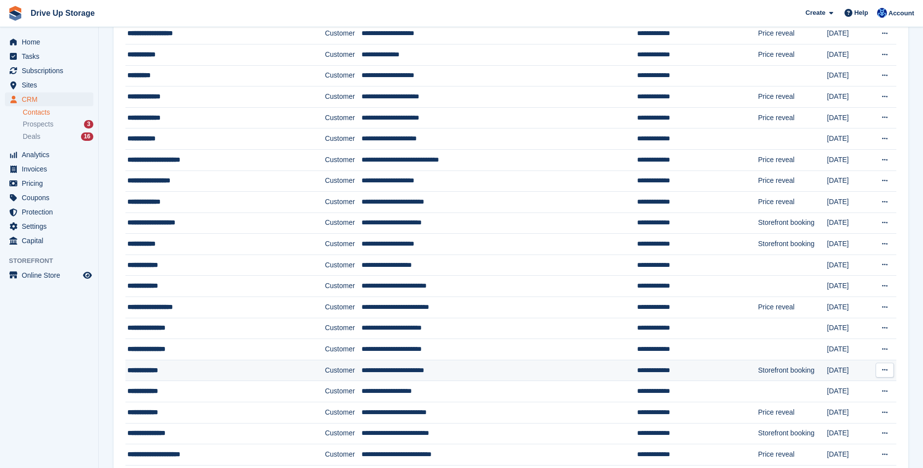
scroll to position [353, 0]
